Goal: Book appointment/travel/reservation

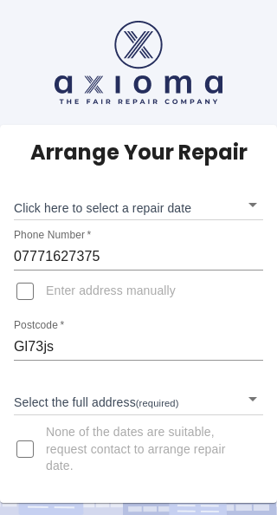
click at [82, 205] on body "Arrange Your Repair Click here to select a repair date ​ Phone Number   * 07771…" at bounding box center [138, 257] width 277 height 515
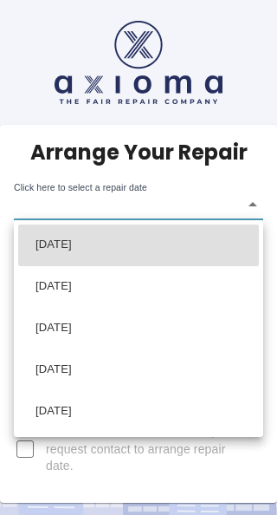
click at [85, 329] on li "Tue Sep 02 2025" at bounding box center [138, 329] width 241 height 42
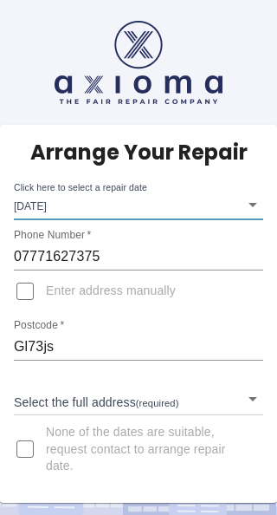
type input "2025-09-02T00:00:00.000Z"
click at [33, 297] on input "Enter address manually" at bounding box center [25, 292] width 42 height 42
checkbox input "true"
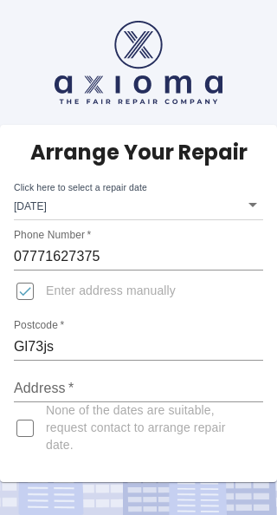
click at [32, 395] on input "Address   *" at bounding box center [139, 389] width 250 height 28
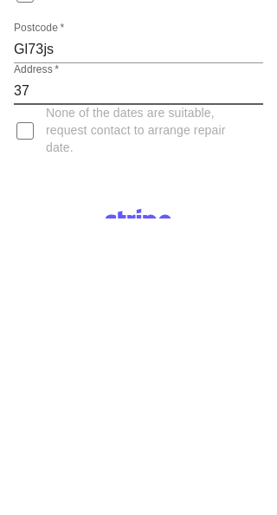
type input "37 Lechlade court"
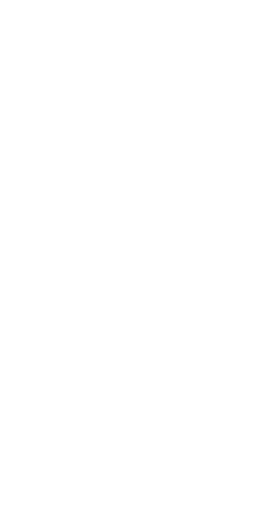
scroll to position [1106, 0]
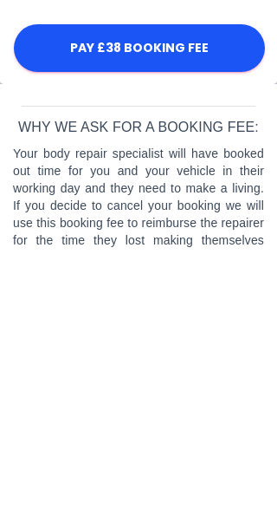
click at [172, 287] on button "Pay £38 Booking Fee" at bounding box center [139, 311] width 251 height 48
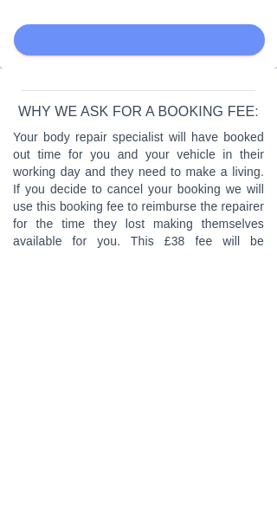
scroll to position [1155, 0]
